Goal: Task Accomplishment & Management: Complete application form

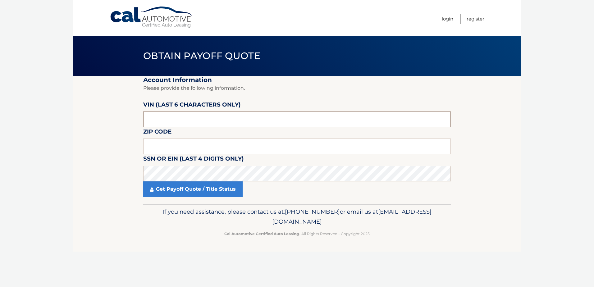
click at [175, 117] on input "text" at bounding box center [296, 119] width 307 height 16
click at [237, 120] on input "text" at bounding box center [296, 119] width 307 height 16
type input "160377"
type input "19020"
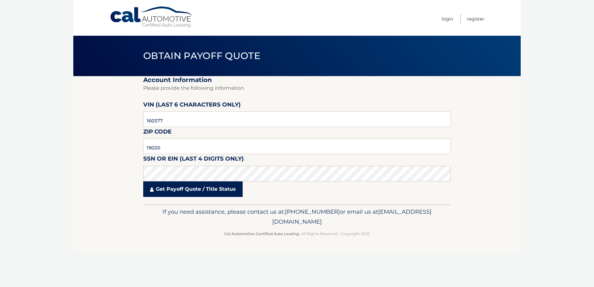
click at [176, 189] on link "Get Payoff Quote / Title Status" at bounding box center [192, 189] width 99 height 16
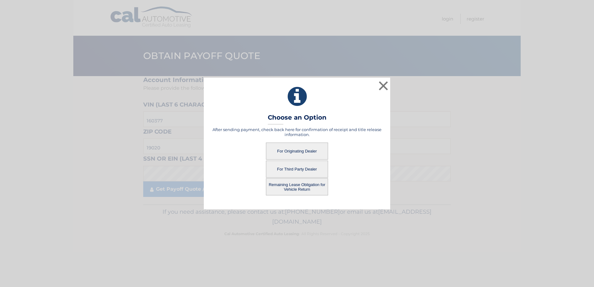
click at [297, 149] on button "For Originating Dealer" at bounding box center [297, 151] width 62 height 17
click at [298, 151] on button "For Originating Dealer" at bounding box center [297, 151] width 62 height 17
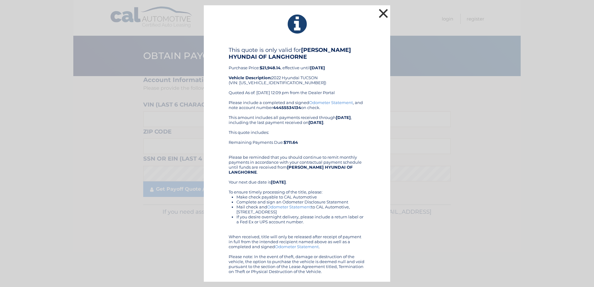
click at [383, 13] on button "×" at bounding box center [383, 13] width 12 height 12
